Goal: Check status: Check status

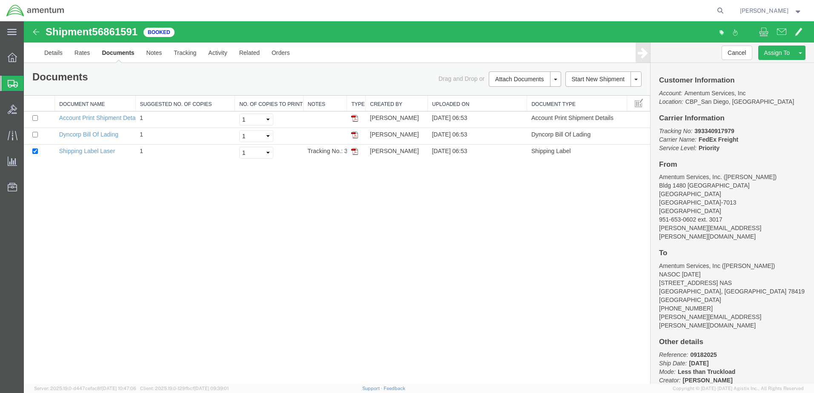
click at [101, 32] on div at bounding box center [419, 202] width 790 height 363
drag, startPoint x: 96, startPoint y: 32, endPoint x: 132, endPoint y: 32, distance: 36.6
click at [132, 32] on div at bounding box center [419, 202] width 790 height 363
drag, startPoint x: 138, startPoint y: 32, endPoint x: 107, endPoint y: 32, distance: 31.1
click at [108, 32] on div at bounding box center [419, 202] width 790 height 363
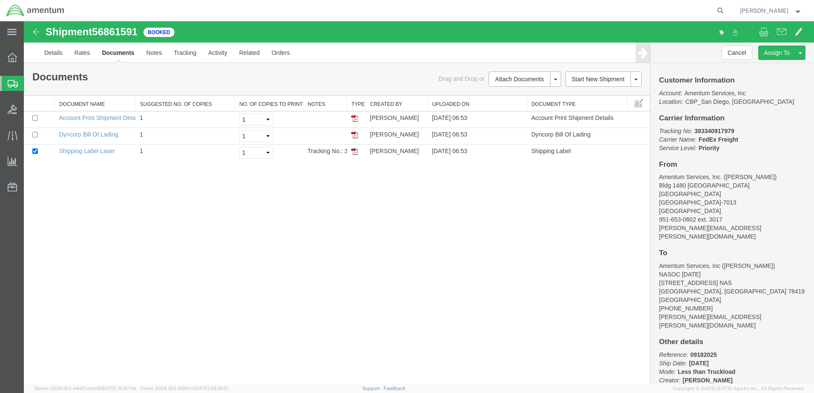
click at [111, 35] on div at bounding box center [419, 202] width 790 height 363
click at [114, 40] on div at bounding box center [419, 202] width 790 height 363
drag, startPoint x: 139, startPoint y: 30, endPoint x: 95, endPoint y: 30, distance: 44.3
click at [96, 30] on div at bounding box center [419, 202] width 790 height 363
click at [118, 163] on div at bounding box center [419, 202] width 790 height 363
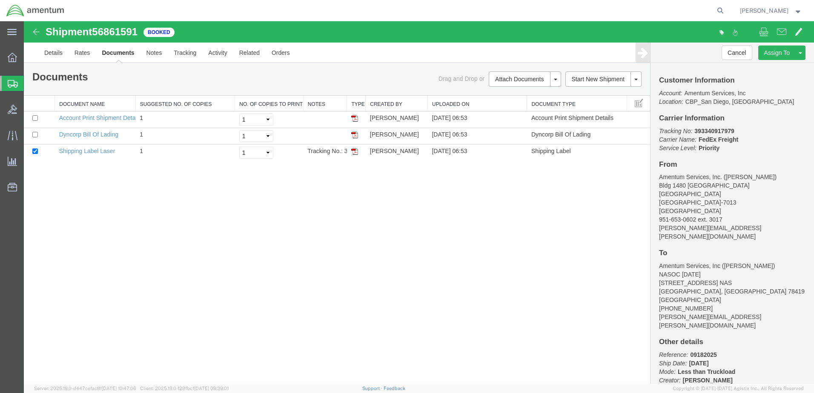
drag, startPoint x: 698, startPoint y: 131, endPoint x: 753, endPoint y: 132, distance: 54.5
click at [753, 132] on div at bounding box center [419, 202] width 790 height 363
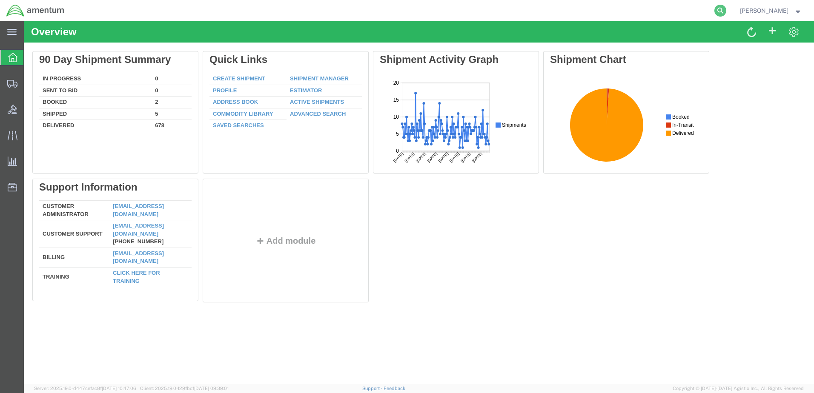
click at [726, 11] on icon at bounding box center [720, 11] width 12 height 12
click at [585, 16] on input "search" at bounding box center [585, 10] width 259 height 20
type input "56861591"
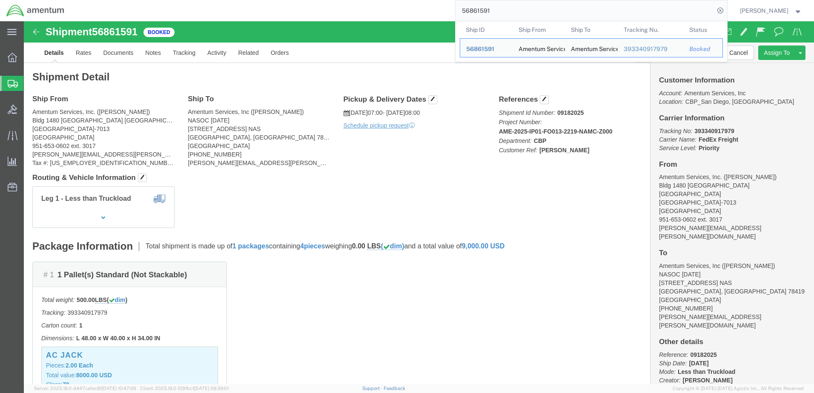
click b "[PERSON_NAME]"
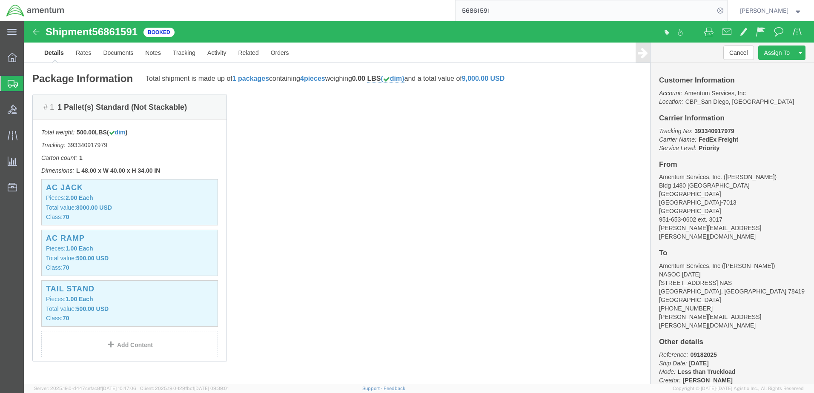
scroll to position [278, 0]
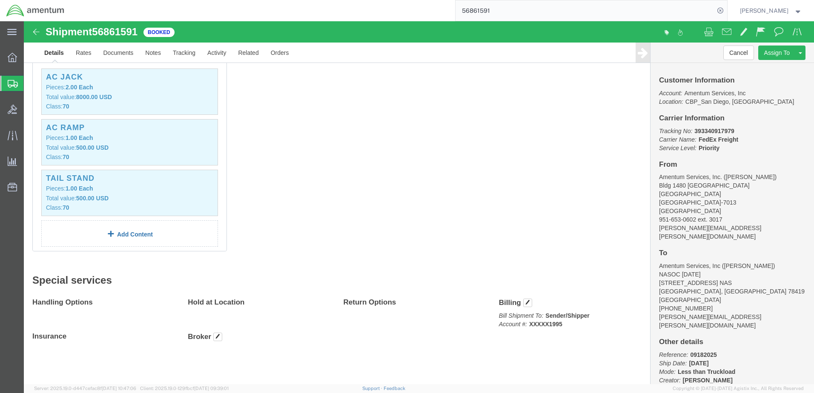
click link "Add Content"
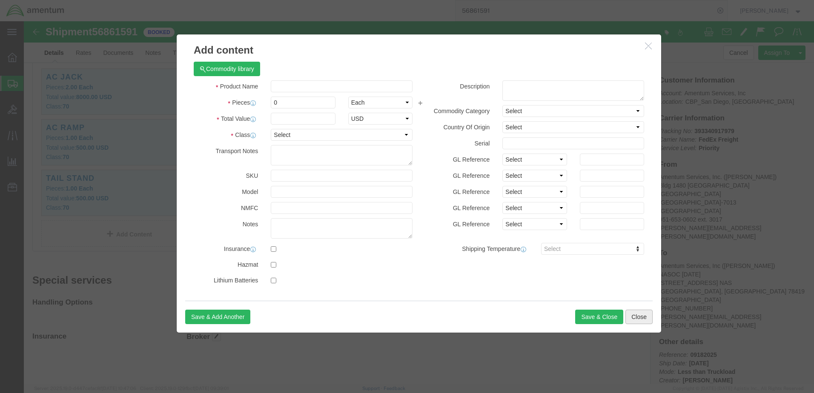
click button "Close"
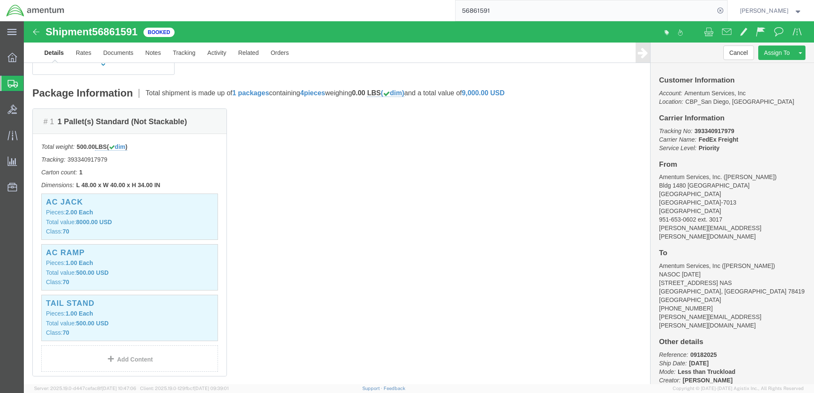
scroll to position [0, 0]
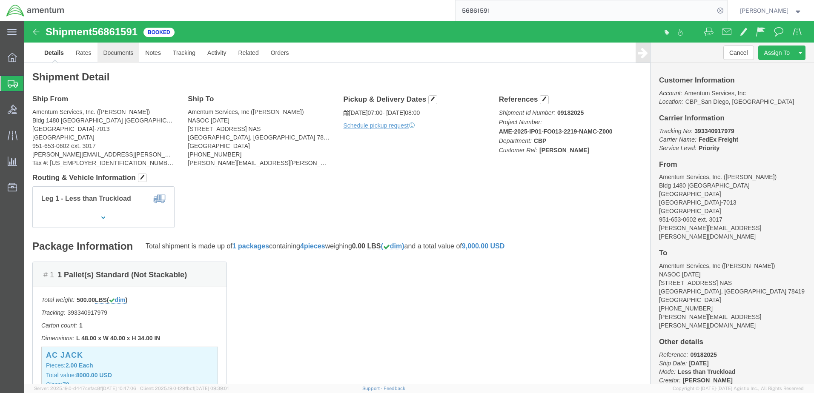
click link "Documents"
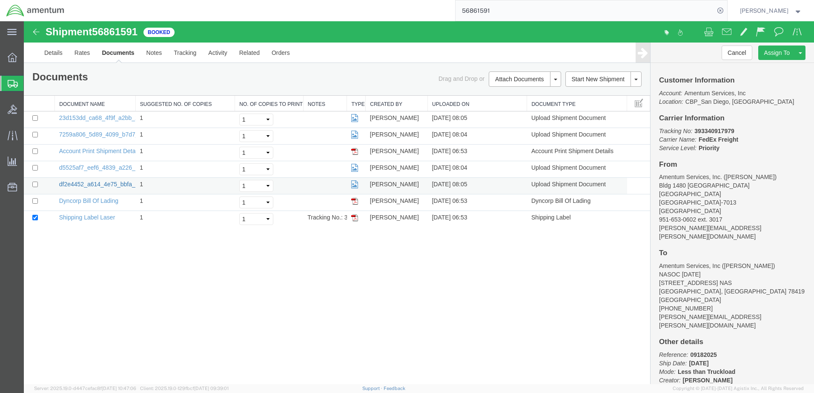
click at [89, 184] on link "df2e4452_a614_4e75_bbfa_0e5706672307.jpg" at bounding box center [122, 184] width 126 height 7
